Goal: Transaction & Acquisition: Purchase product/service

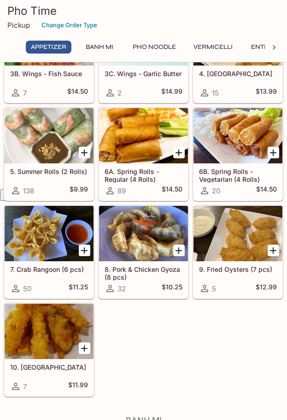
scroll to position [277, 0]
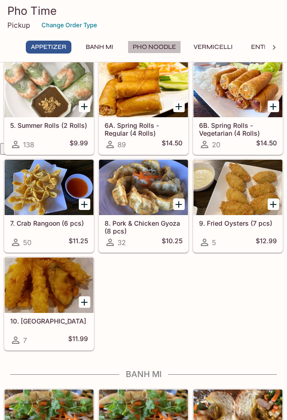
click at [169, 49] on button "Pho Noodle" at bounding box center [154, 47] width 53 height 13
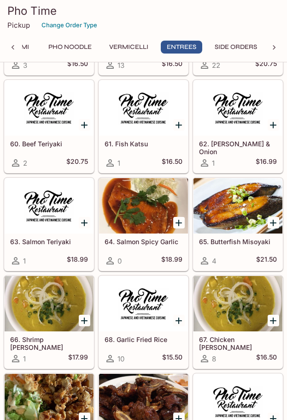
scroll to position [2400, 0]
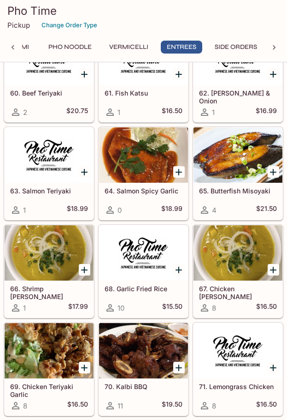
click at [248, 272] on div at bounding box center [238, 252] width 89 height 55
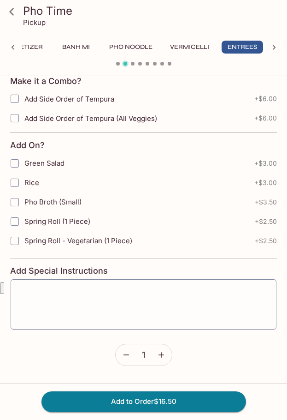
scroll to position [125, 0]
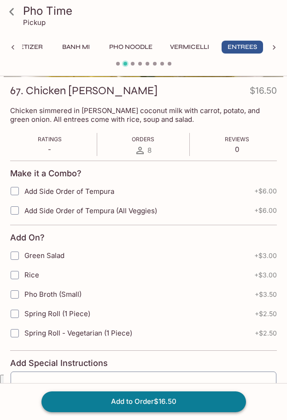
click at [106, 401] on button "Add to Order $16.50" at bounding box center [143, 401] width 205 height 20
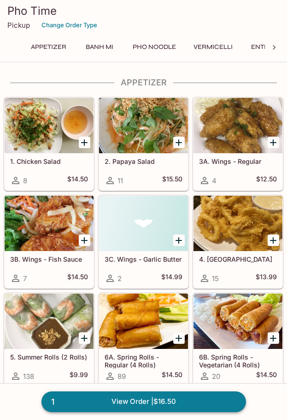
click at [151, 399] on link "1 View Order | $16.50" at bounding box center [143, 401] width 205 height 20
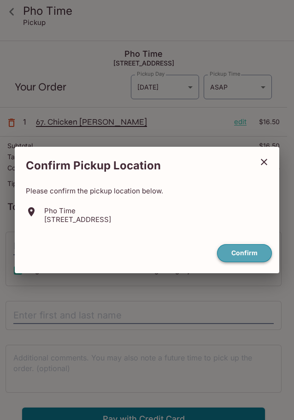
click at [257, 257] on button "Confirm" at bounding box center [244, 253] width 55 height 18
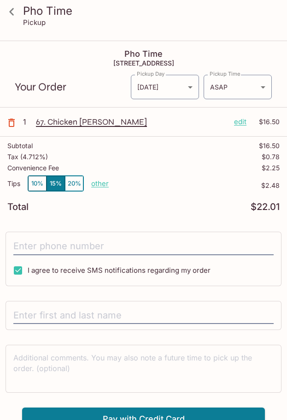
click at [99, 180] on p "other" at bounding box center [100, 183] width 18 height 9
drag, startPoint x: 168, startPoint y: 182, endPoint x: 129, endPoint y: 186, distance: 38.9
click at [129, 186] on div "Done 2.48" at bounding box center [131, 183] width 81 height 15
type input "0.00"
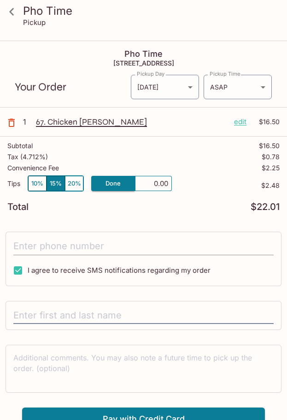
click at [90, 242] on input "tel" at bounding box center [143, 246] width 260 height 18
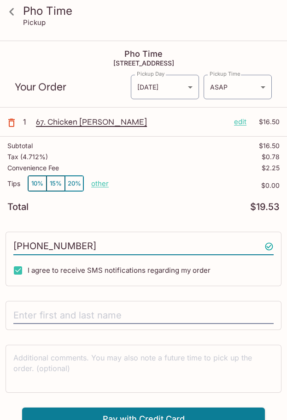
scroll to position [41, 0]
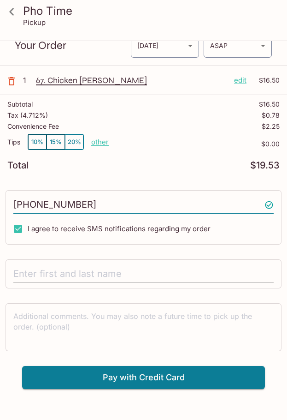
type input "[PHONE_NUMBER]"
drag, startPoint x: 125, startPoint y: 274, endPoint x: 142, endPoint y: 255, distance: 25.5
click at [129, 271] on input "text" at bounding box center [143, 274] width 260 height 18
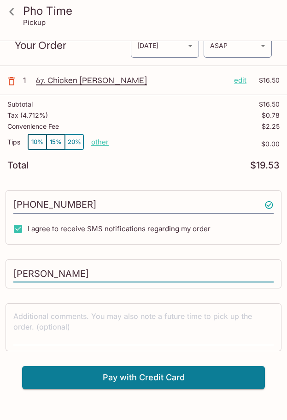
type input "[PERSON_NAME]"
click at [93, 331] on textarea at bounding box center [143, 327] width 260 height 32
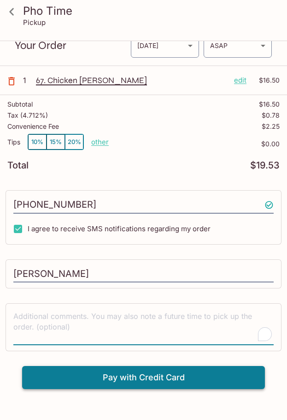
click at [73, 379] on button "Pay with Credit Card" at bounding box center [143, 377] width 243 height 23
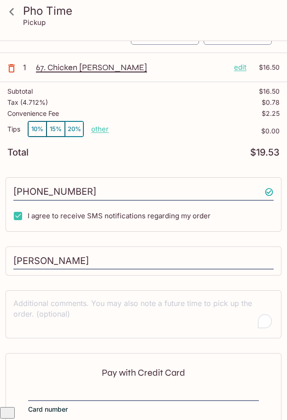
scroll to position [11, 0]
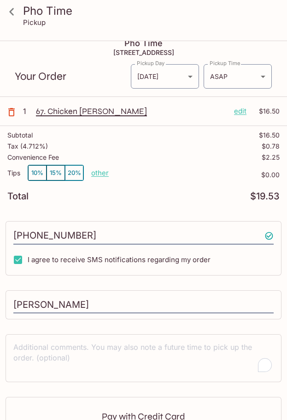
click at [17, 12] on icon at bounding box center [12, 12] width 16 height 16
